Goal: Task Accomplishment & Management: Complete application form

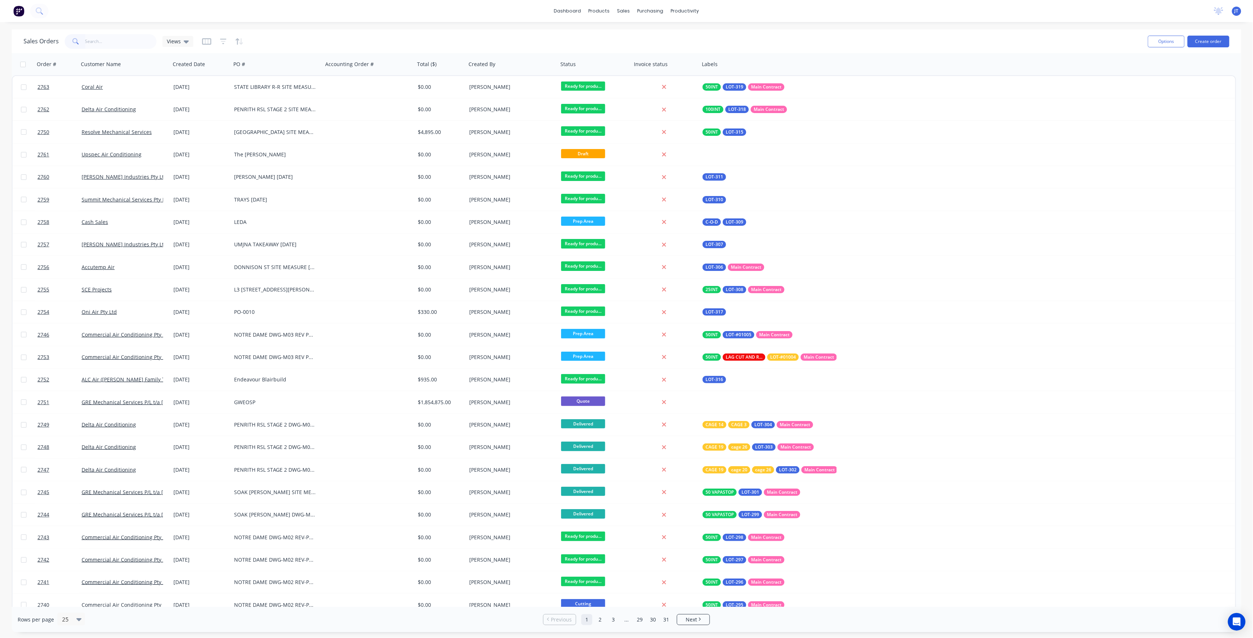
click at [118, 44] on input "text" at bounding box center [121, 41] width 72 height 15
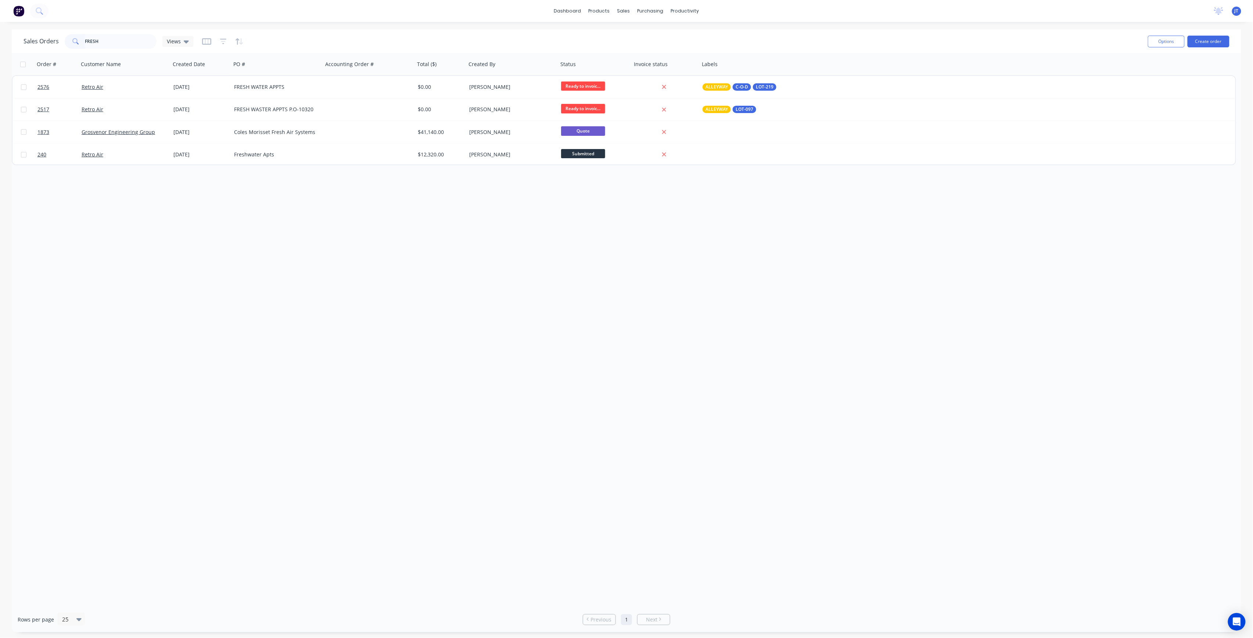
type input "FRESH"
click at [1217, 34] on div "Options Create order" at bounding box center [1187, 41] width 84 height 18
click at [1217, 36] on button "Create order" at bounding box center [1208, 42] width 42 height 12
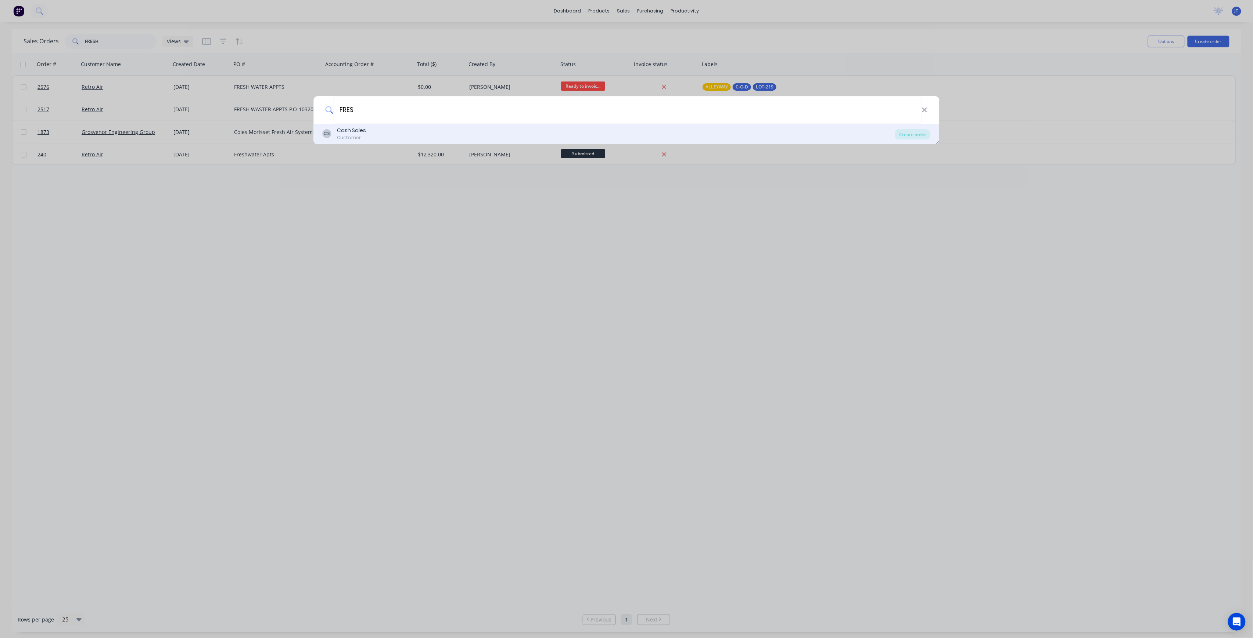
type input "FRES"
click at [489, 130] on div "CS Cash Sales Customer" at bounding box center [609, 134] width 572 height 14
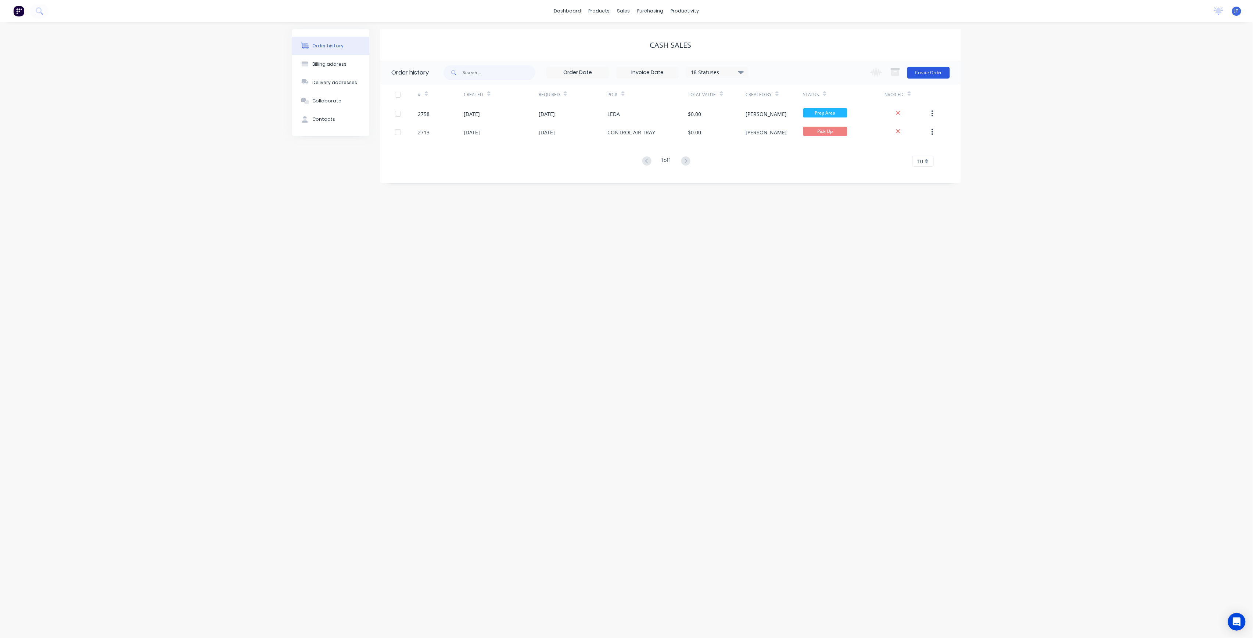
click at [939, 72] on button "Create Order" at bounding box center [928, 73] width 43 height 12
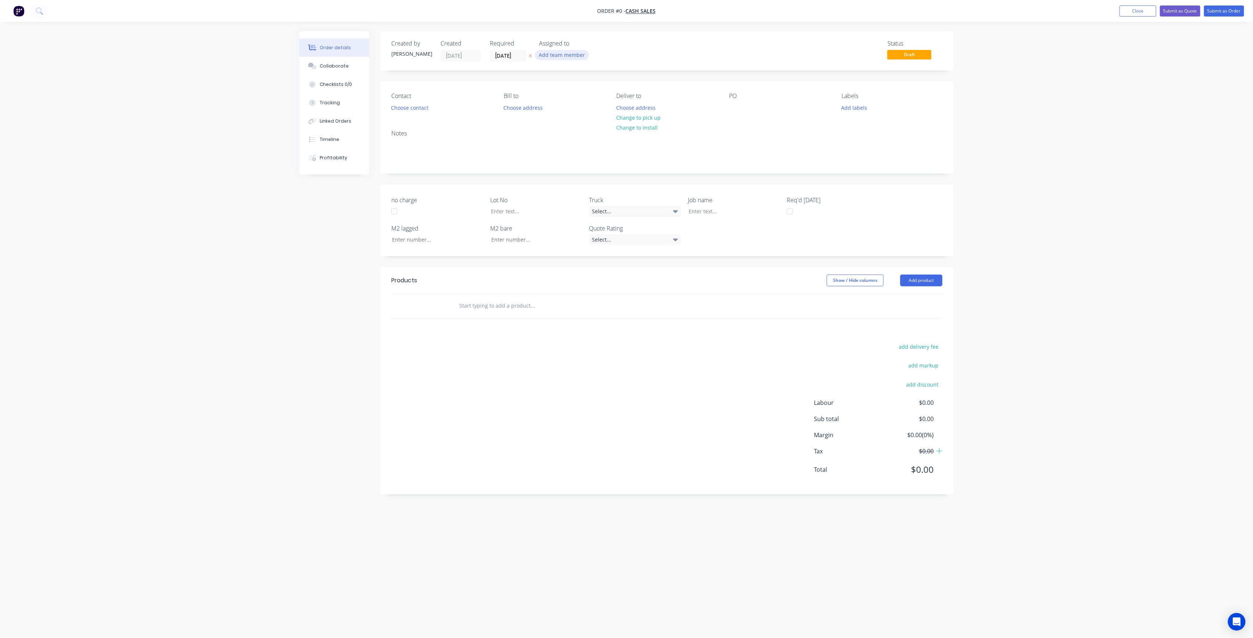
click at [566, 55] on button "Add team member" at bounding box center [562, 55] width 54 height 10
drag, startPoint x: 578, startPoint y: 91, endPoint x: 579, endPoint y: 95, distance: 3.8
click at [578, 91] on button "[PERSON_NAME] (You)" at bounding box center [594, 96] width 110 height 15
click at [591, 144] on div "[PERSON_NAME]" at bounding box center [598, 147] width 73 height 8
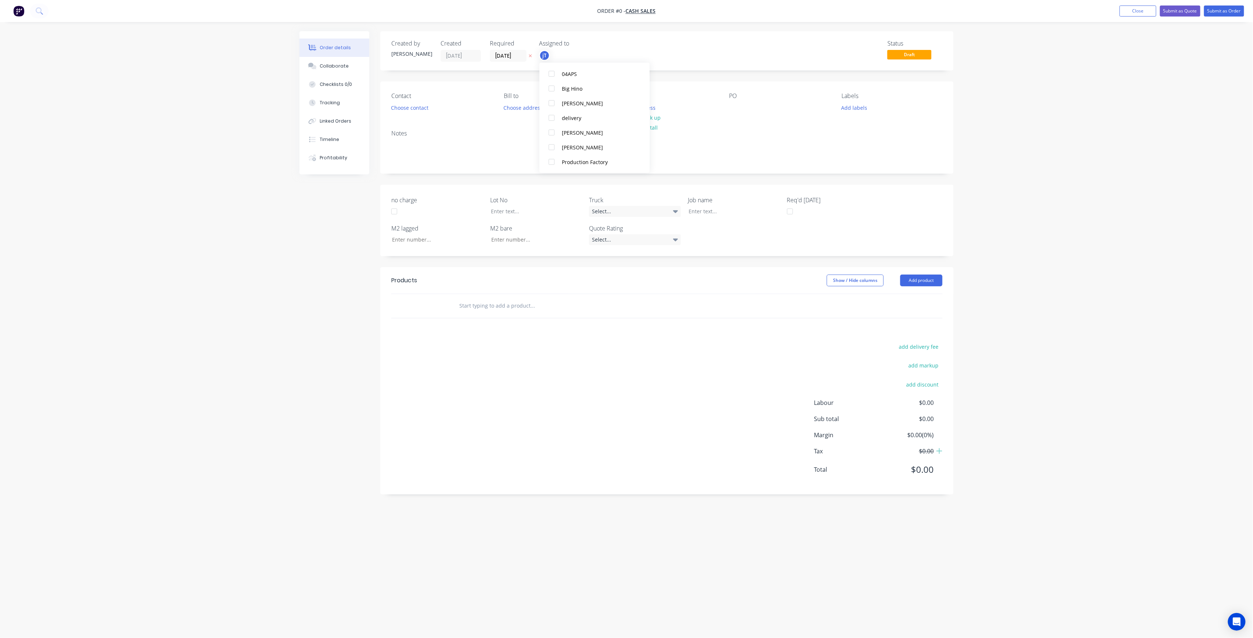
scroll to position [0, 0]
click at [453, 99] on div "Order details Collaborate Checklists 0/0 Tracking Linked Orders Timeline Profit…" at bounding box center [626, 305] width 669 height 548
click at [422, 105] on button "Choose contact" at bounding box center [409, 107] width 45 height 10
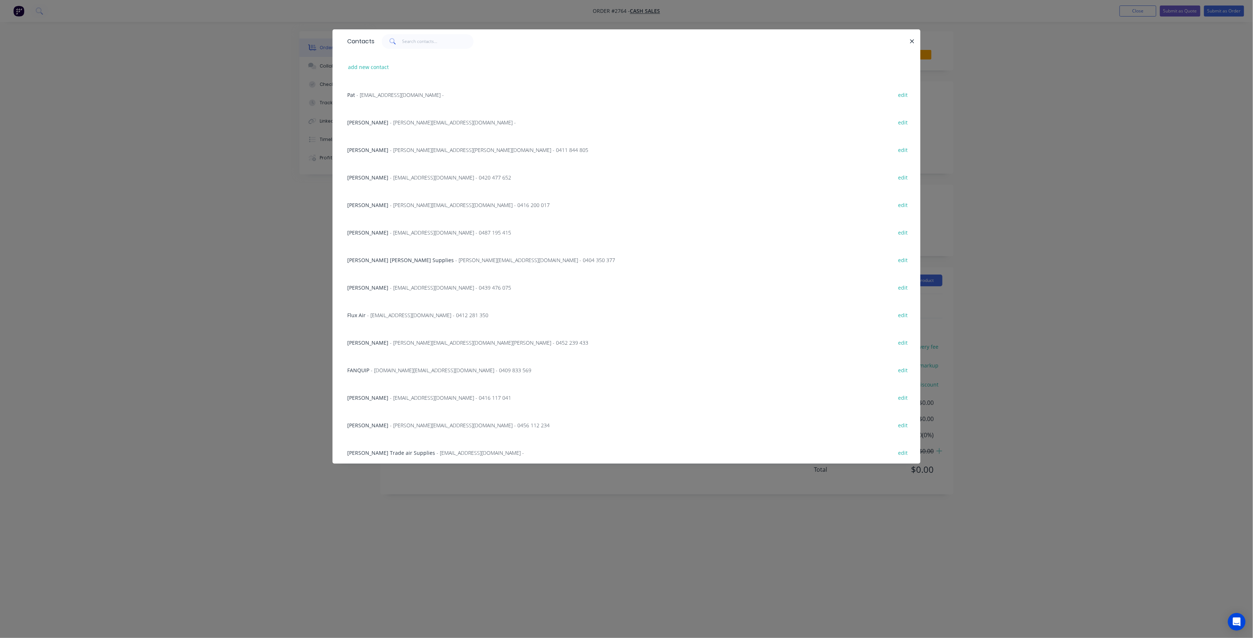
click at [259, 156] on div "Contacts add new contact Pat - [EMAIL_ADDRESS][DOMAIN_NAME] - edit Colleen - [E…" at bounding box center [626, 319] width 1253 height 638
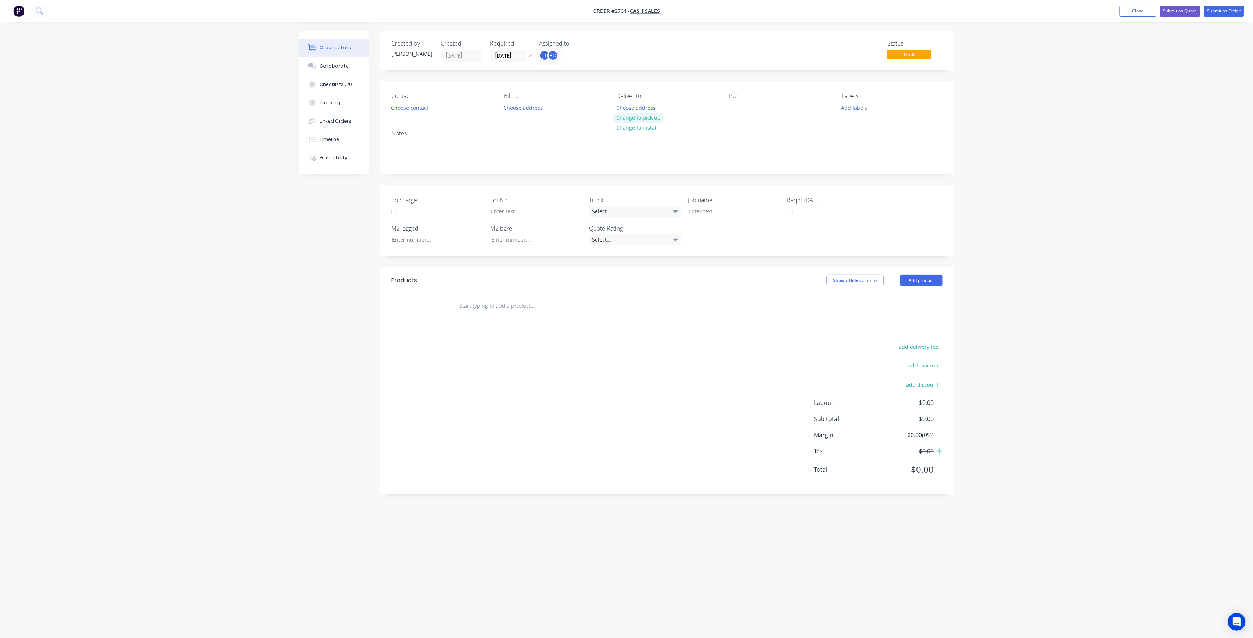
click at [656, 117] on button "Change to pick up" at bounding box center [638, 118] width 52 height 10
click at [731, 105] on div at bounding box center [735, 107] width 12 height 11
drag, startPoint x: 767, startPoint y: 131, endPoint x: 716, endPoint y: 101, distance: 59.2
click at [716, 101] on div "Contact Choose contact [PERSON_NAME] to Choose address Pick up Change to delive…" at bounding box center [666, 115] width 573 height 66
copy div "FRESH AIR OCEAN PDE ROOF [DATE]"
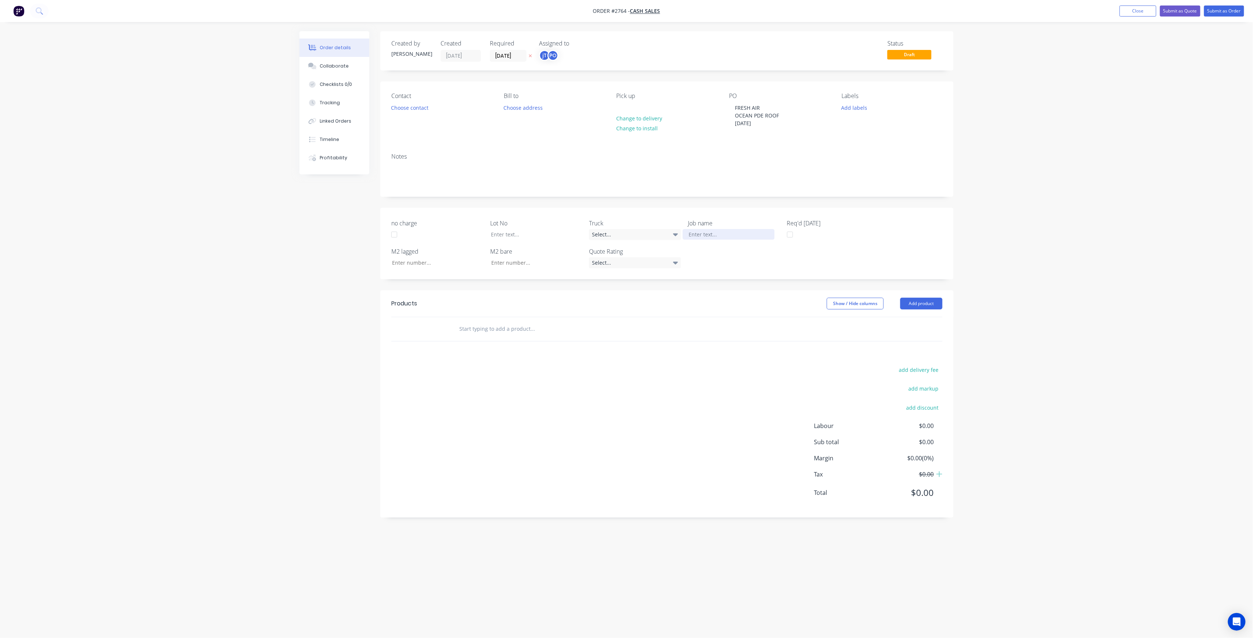
click at [722, 238] on div at bounding box center [728, 234] width 92 height 11
paste div
click at [742, 235] on div "FRESH AIROCEAN PDE ROOF03-09-25" at bounding box center [728, 238] width 92 height 18
drag, startPoint x: 757, startPoint y: 232, endPoint x: 762, endPoint y: 233, distance: 4.4
click at [757, 232] on div "FRESH AIROCEAN PDE ROOF03-09-25" at bounding box center [728, 238] width 92 height 18
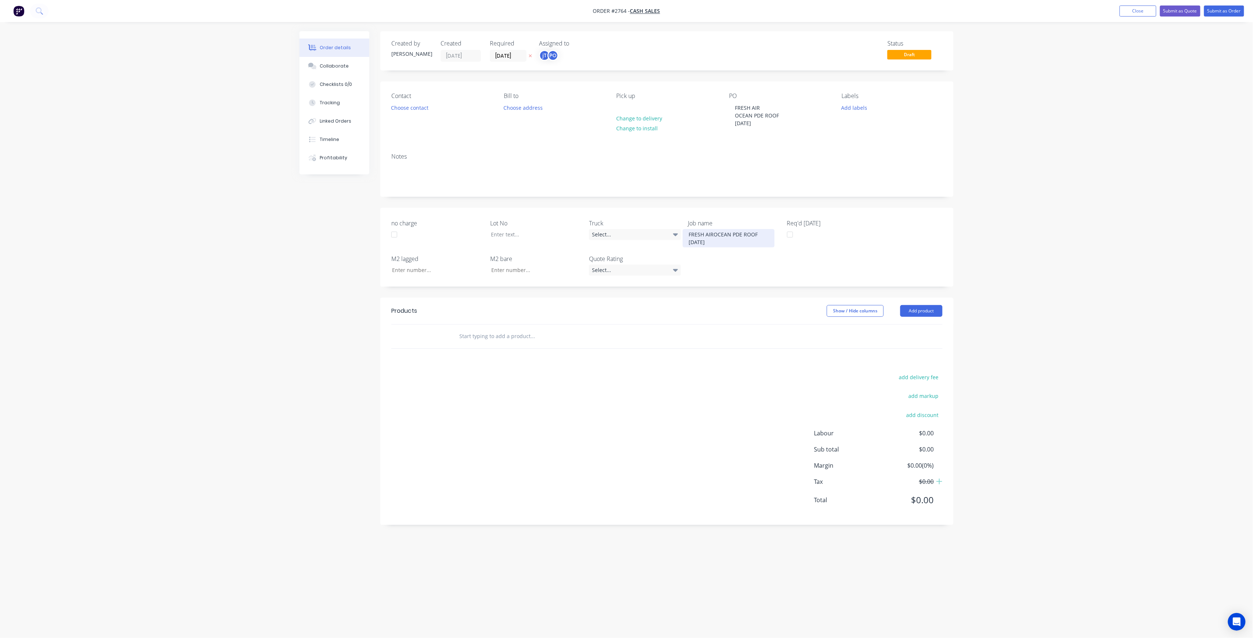
click at [713, 233] on div "FRESH AIROCEAN PDE ROOF [DATE]" at bounding box center [728, 238] width 92 height 18
click at [855, 102] on div "Labels Add labels" at bounding box center [892, 115] width 101 height 44
click at [853, 98] on div "Labels" at bounding box center [892, 96] width 101 height 7
click at [858, 104] on button "Add labels" at bounding box center [854, 107] width 34 height 10
click at [885, 130] on input "text" at bounding box center [902, 129] width 77 height 15
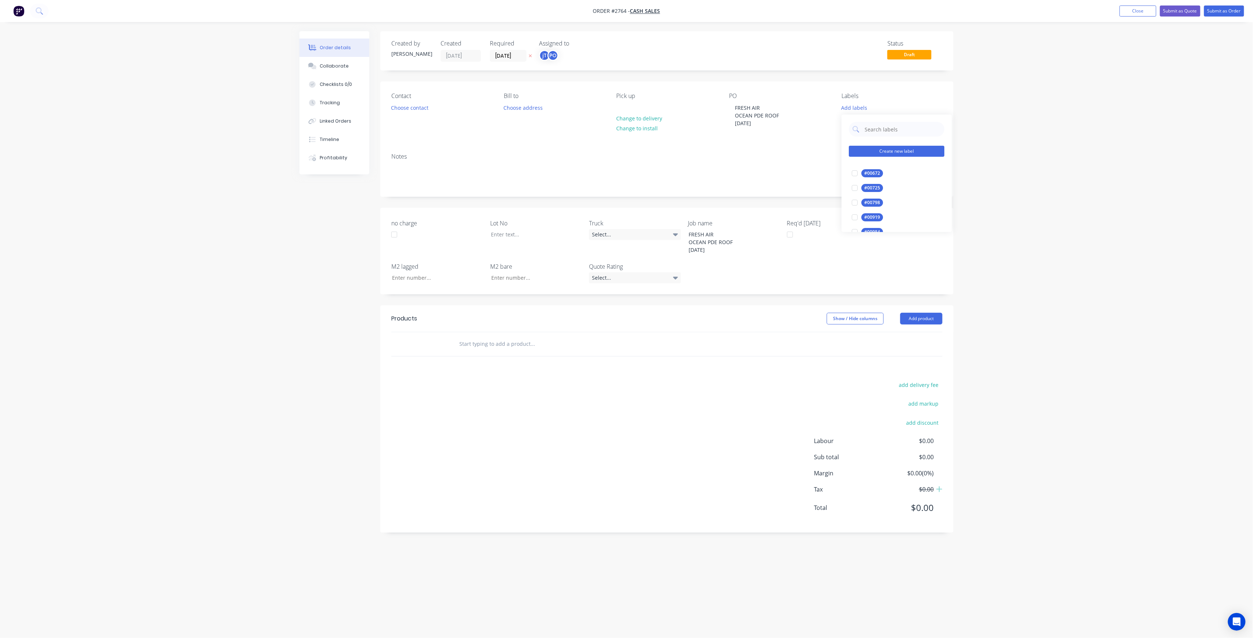
click at [869, 149] on button "Create new label" at bounding box center [897, 151] width 96 height 11
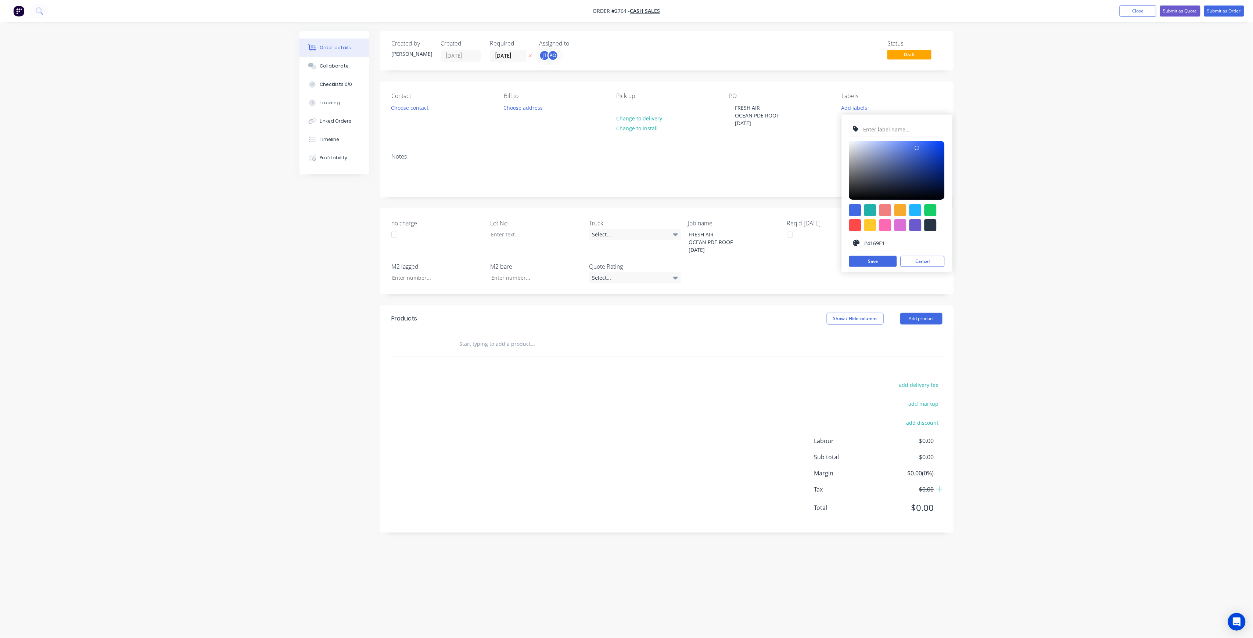
click at [874, 125] on input "text" at bounding box center [901, 129] width 78 height 14
type input "LOT-321"
click at [888, 259] on button "Save" at bounding box center [873, 261] width 48 height 11
click at [900, 130] on input "LOT-321" at bounding box center [901, 129] width 78 height 14
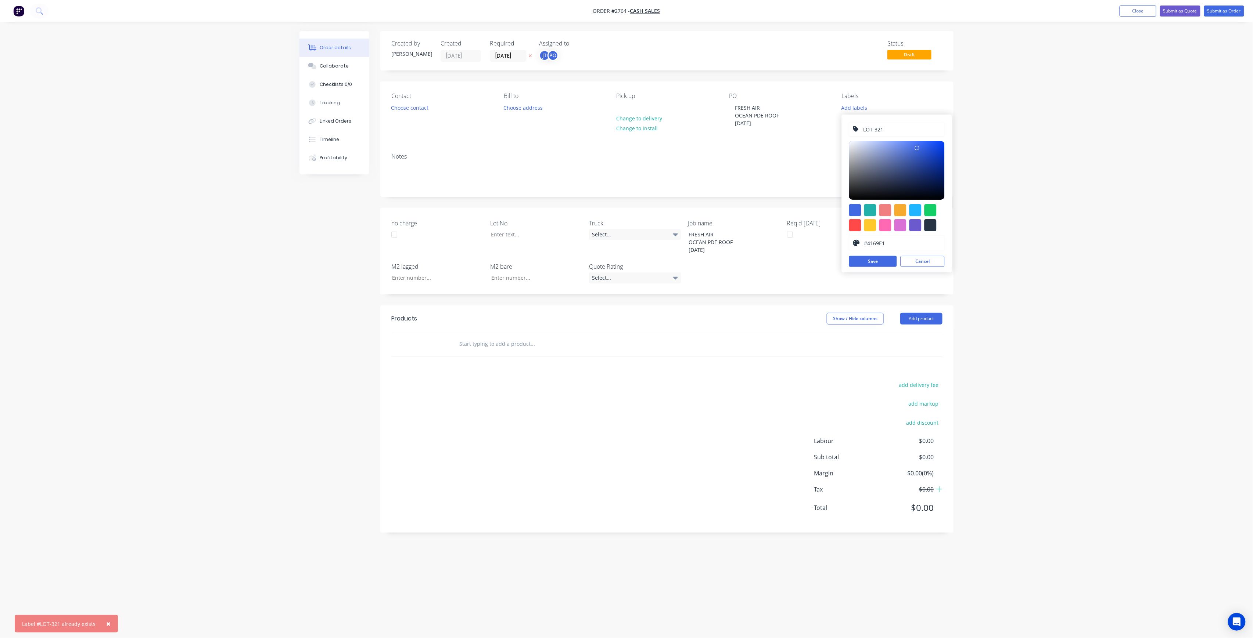
click at [900, 130] on input "LOT-321" at bounding box center [901, 129] width 78 height 14
click at [920, 258] on button "Cancel" at bounding box center [922, 261] width 44 height 11
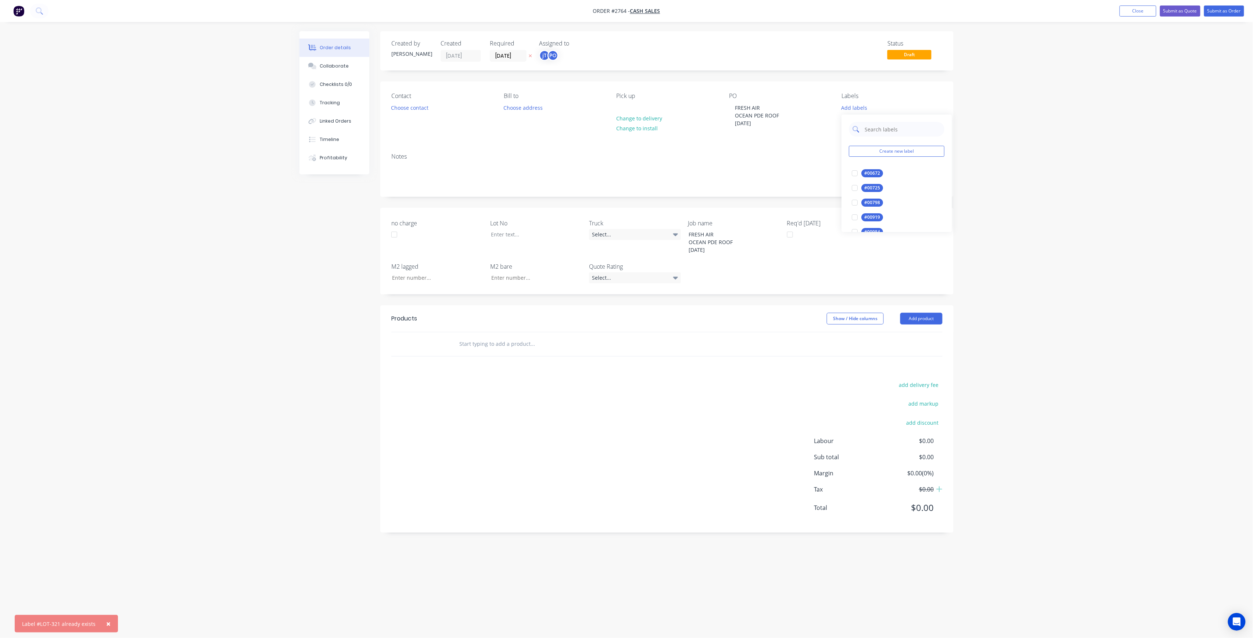
click at [904, 129] on input "text" at bounding box center [902, 129] width 77 height 15
paste input "LOT-321"
click at [875, 173] on div "LOT-321" at bounding box center [873, 173] width 24 height 8
click at [890, 130] on input "LOT-321" at bounding box center [902, 126] width 77 height 15
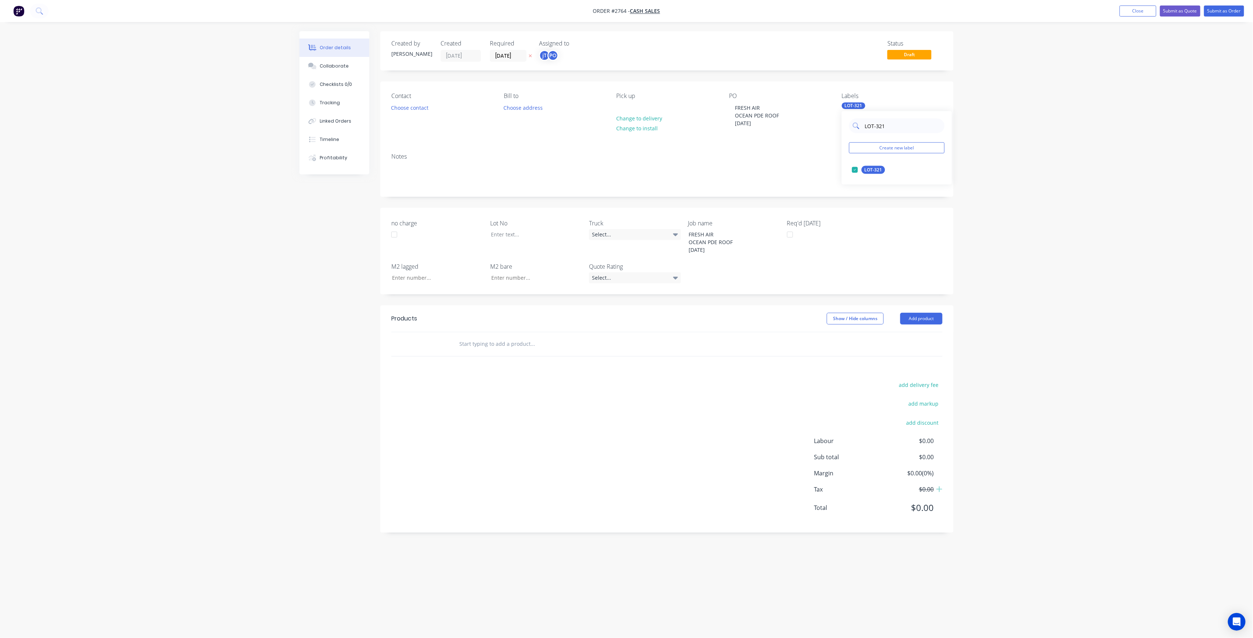
click at [890, 130] on input "LOT-321" at bounding box center [902, 126] width 77 height 15
type input "C"
click at [869, 193] on div "C-O-D edit" at bounding box center [897, 199] width 96 height 15
click at [869, 196] on div "C-O-D" at bounding box center [870, 199] width 18 height 8
click at [957, 207] on div "Order details Collaborate Checklists 0/0 Tracking Linked Orders Timeline Profit…" at bounding box center [626, 305] width 669 height 548
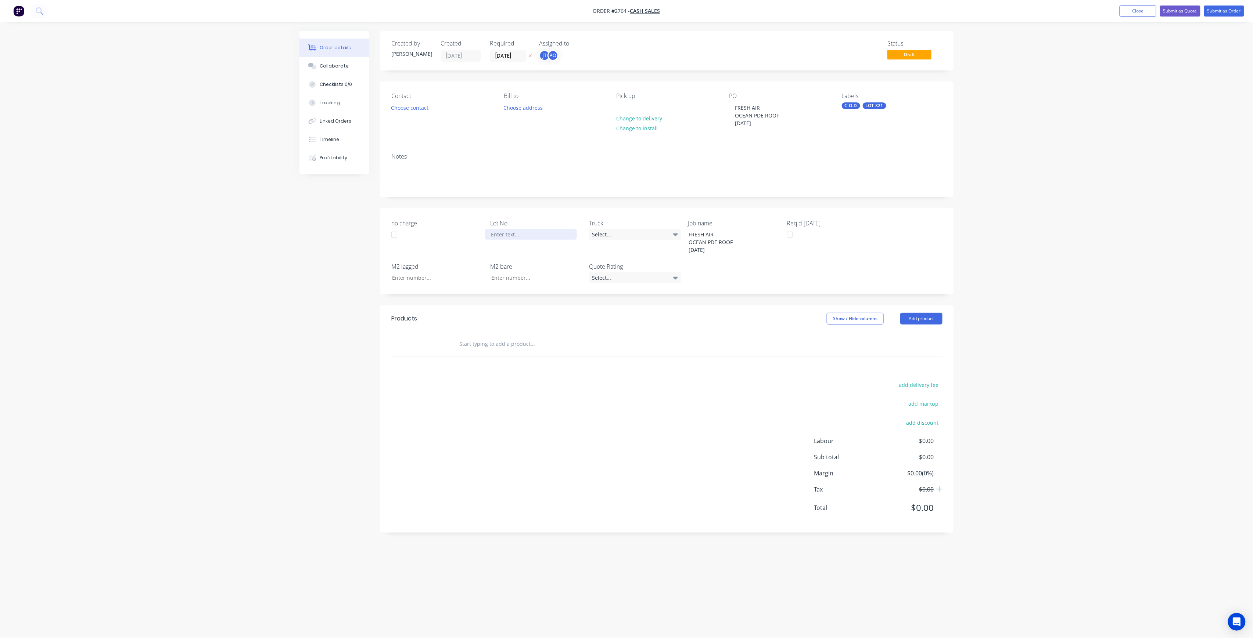
click at [515, 234] on div at bounding box center [531, 234] width 92 height 11
click at [517, 340] on input "text" at bounding box center [532, 344] width 147 height 15
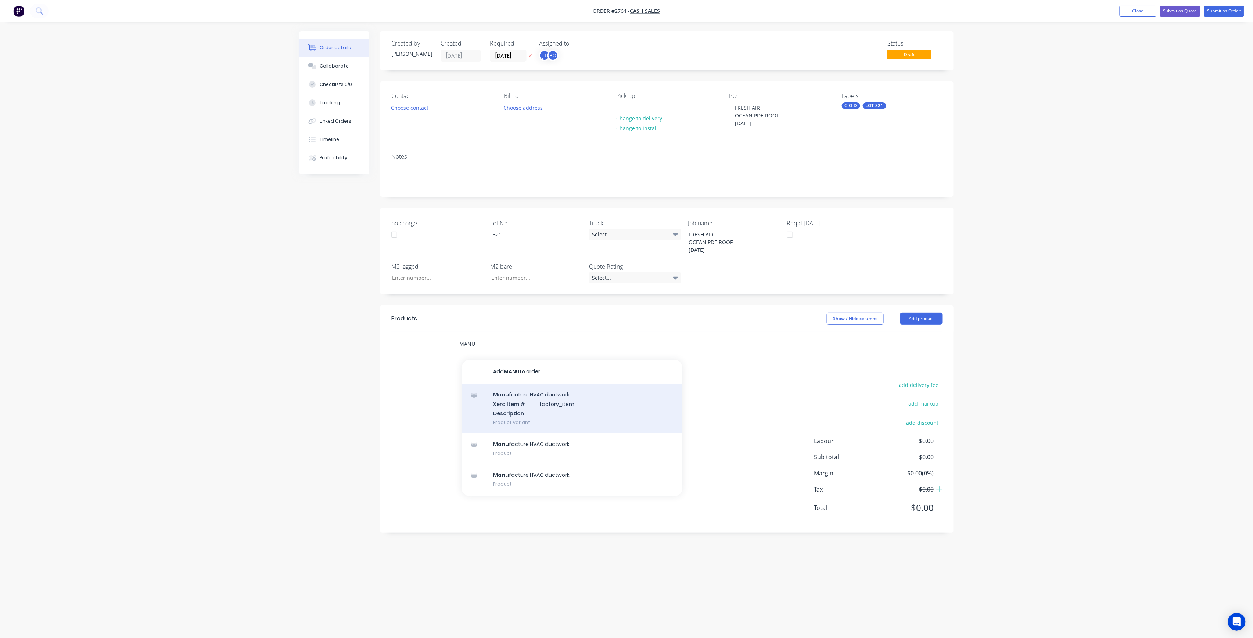
type input "MANU"
click at [534, 411] on div "Manu facture HVAC ductwork Xero Item # factory_item Description Product variant" at bounding box center [572, 409] width 220 height 50
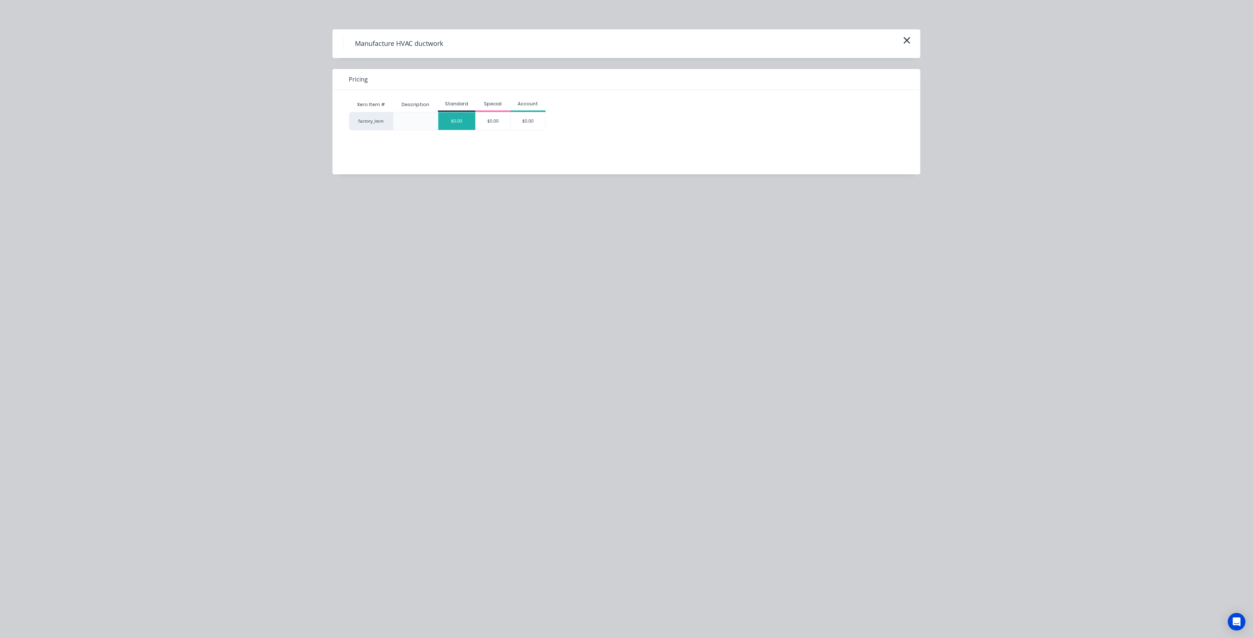
click at [458, 120] on div "$0.00" at bounding box center [456, 121] width 37 height 18
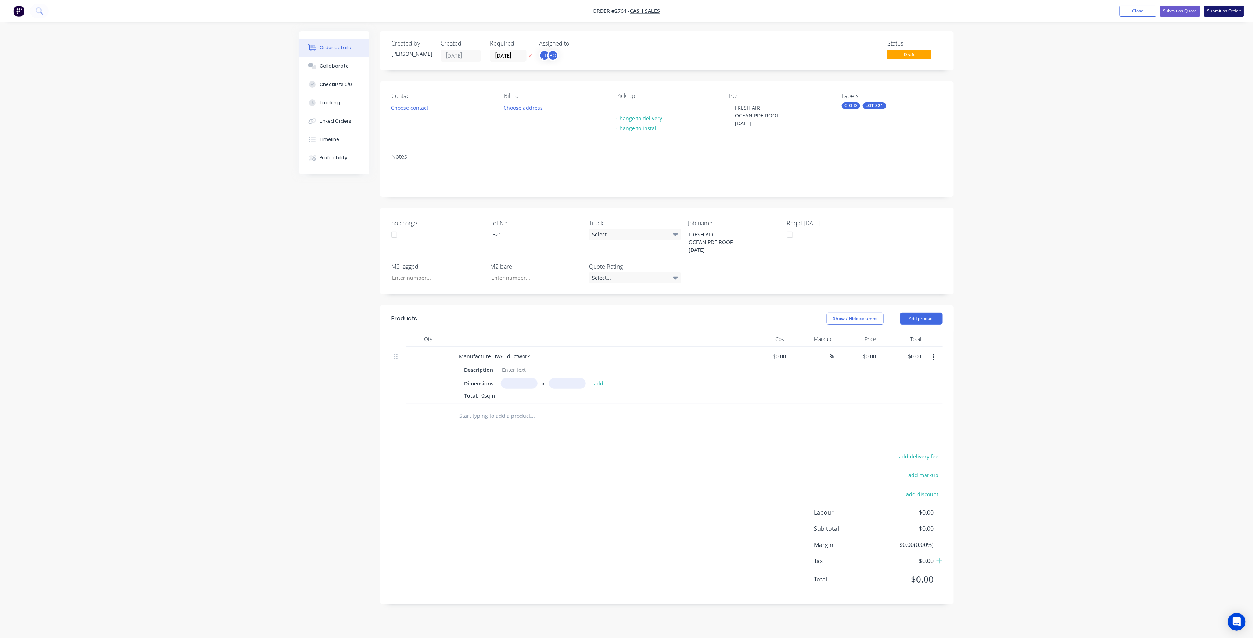
click at [1217, 14] on button "Submit as Order" at bounding box center [1224, 11] width 40 height 11
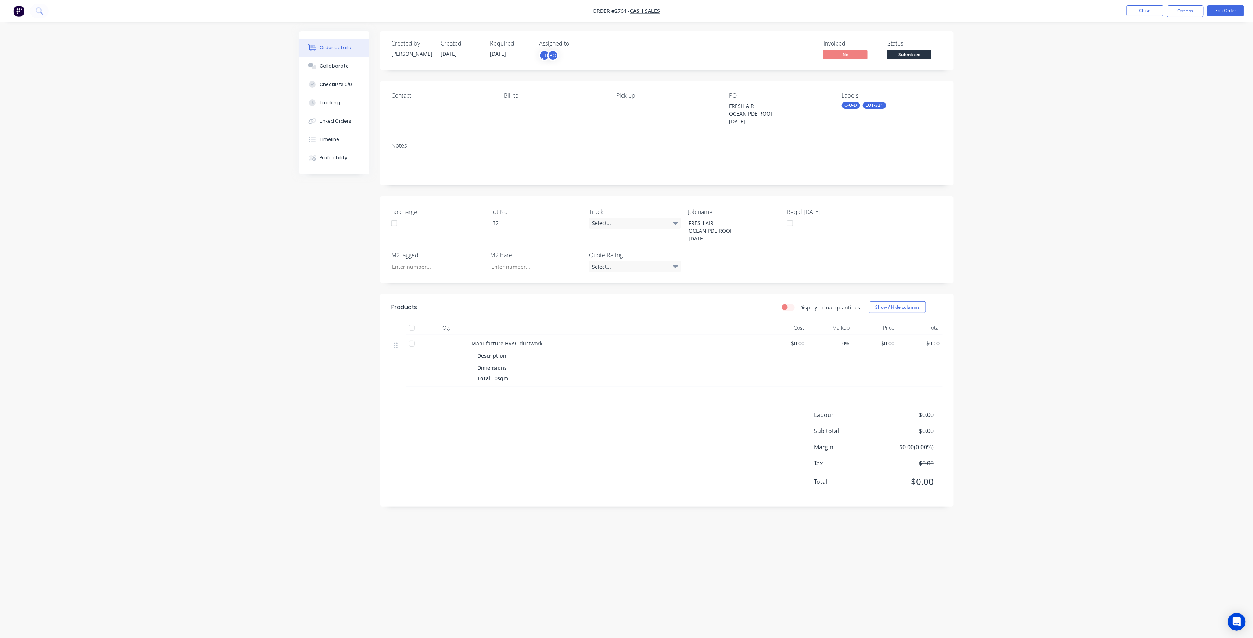
click at [920, 54] on span "Submitted" at bounding box center [909, 54] width 44 height 9
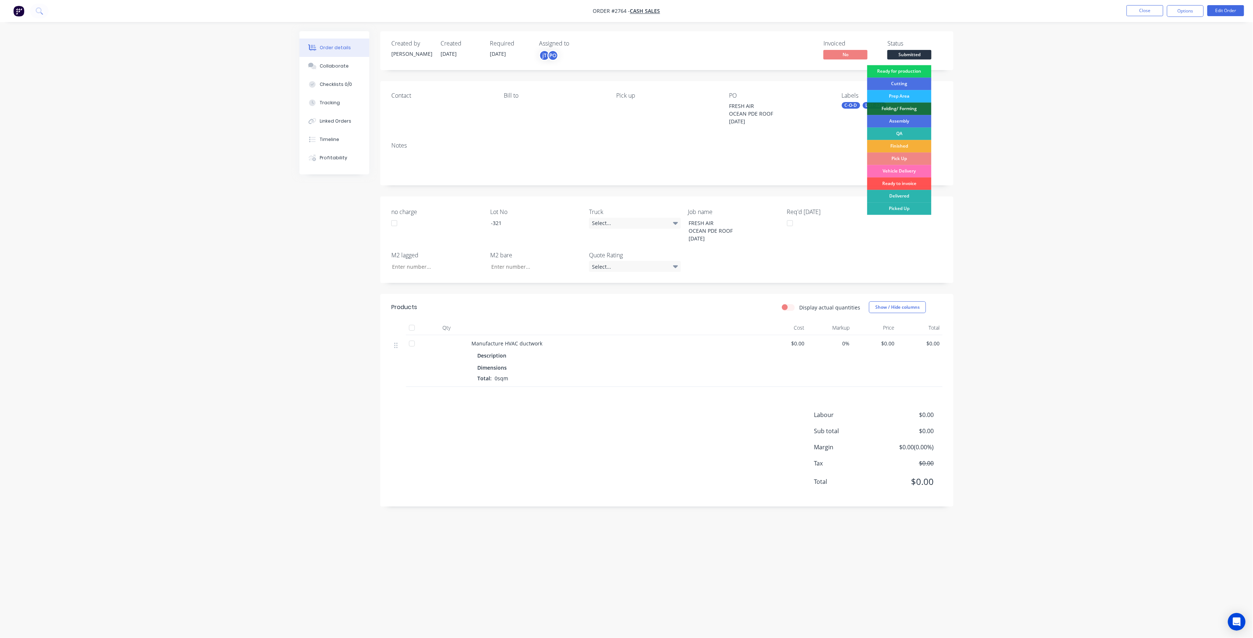
click at [913, 71] on div "Ready for production" at bounding box center [899, 71] width 64 height 12
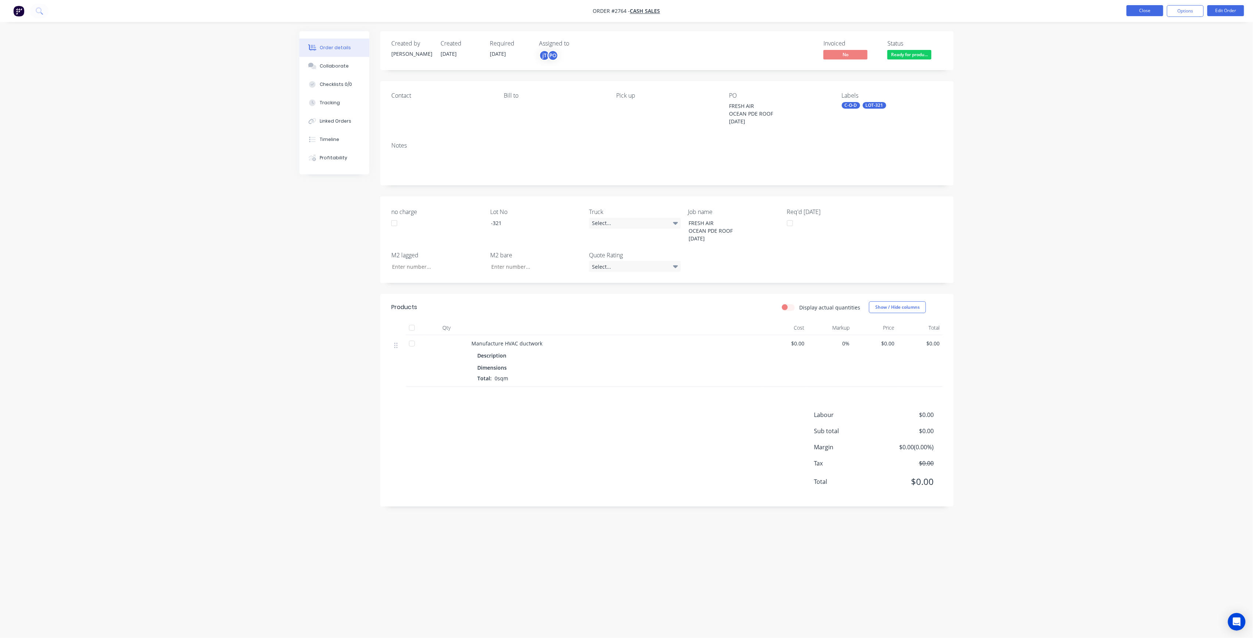
click at [1135, 10] on button "Close" at bounding box center [1144, 10] width 37 height 11
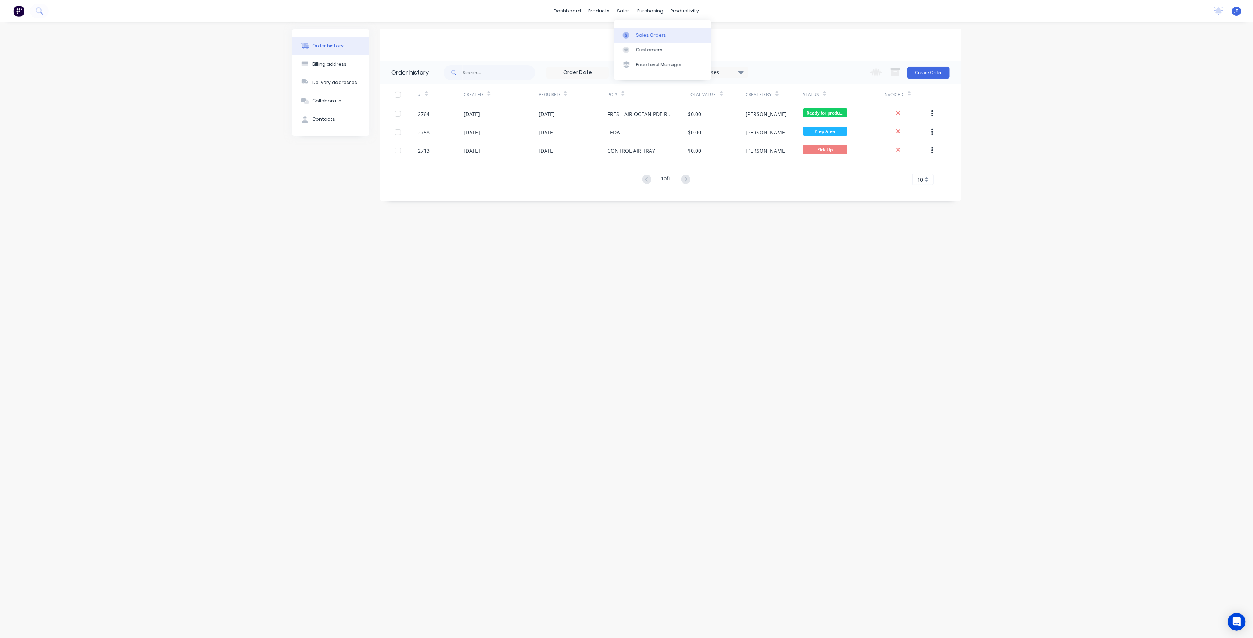
click at [642, 41] on link "Sales Orders" at bounding box center [662, 35] width 97 height 15
